Goal: Find specific page/section: Find specific page/section

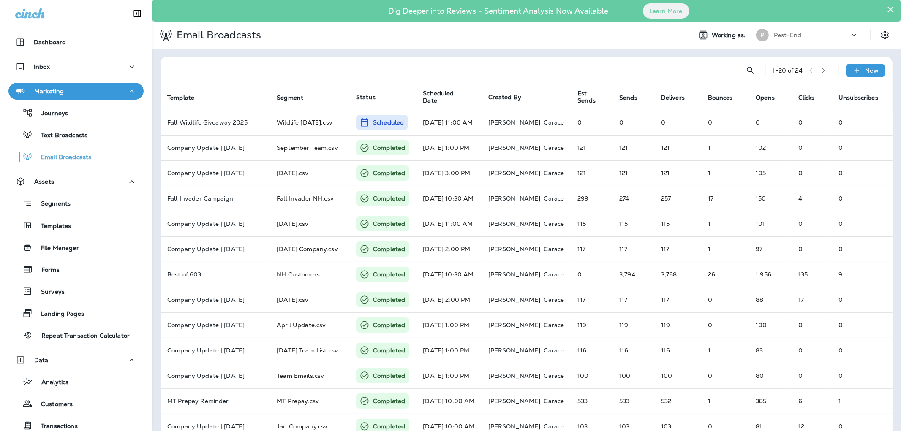
scroll to position [83, 0]
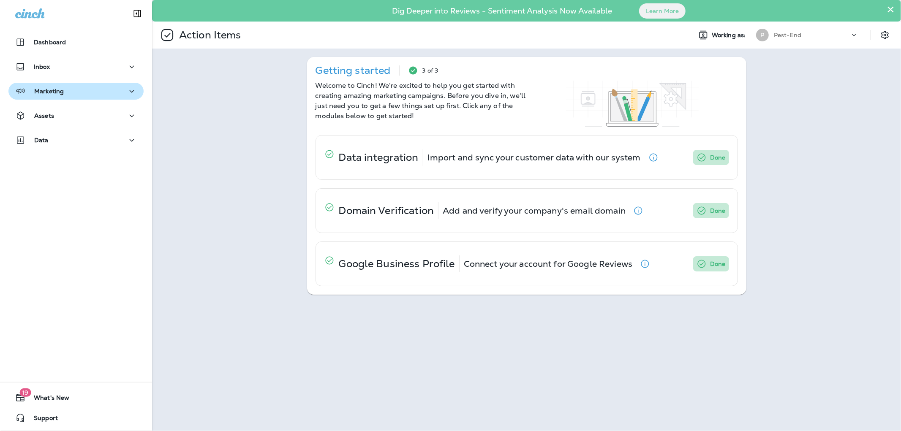
click at [69, 87] on div "Marketing" at bounding box center [76, 91] width 122 height 11
click at [52, 90] on p "Marketing" at bounding box center [49, 91] width 30 height 7
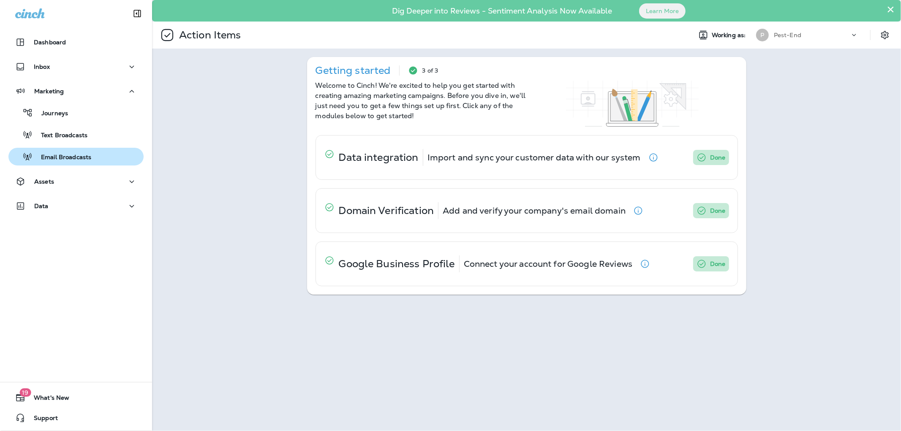
click at [48, 154] on p "Email Broadcasts" at bounding box center [62, 158] width 59 height 8
